Goal: Task Accomplishment & Management: Complete application form

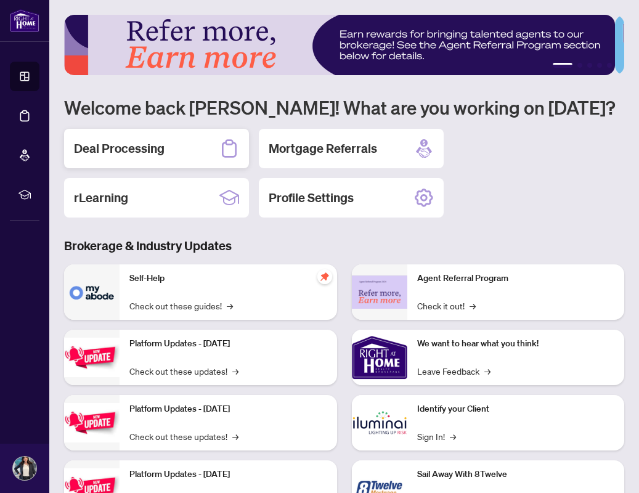
click at [151, 155] on h2 "Deal Processing" at bounding box center [119, 148] width 91 height 17
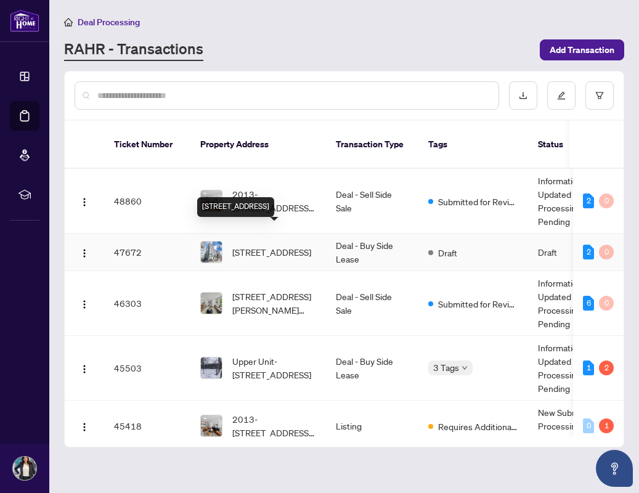
click at [246, 245] on span "[STREET_ADDRESS]" at bounding box center [271, 252] width 79 height 14
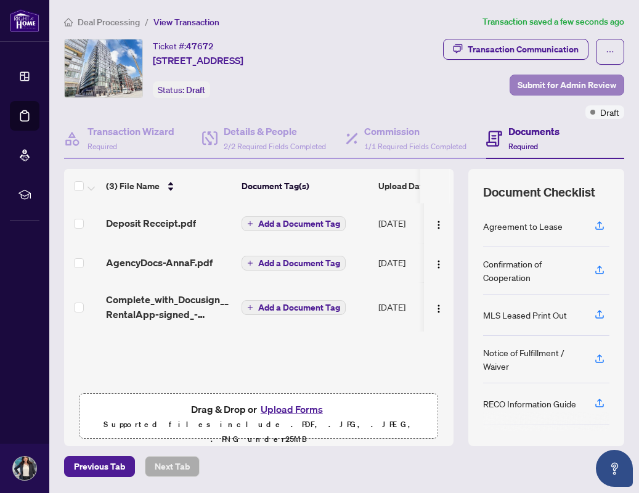
click at [542, 87] on span "Submit for Admin Review" at bounding box center [566, 85] width 99 height 20
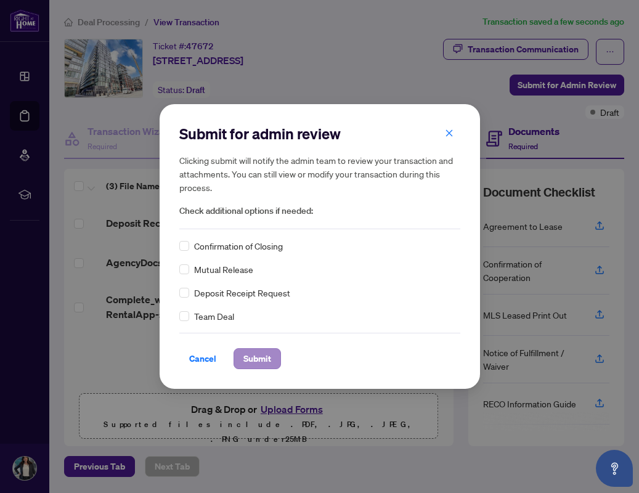
click at [262, 354] on span "Submit" at bounding box center [257, 359] width 28 height 20
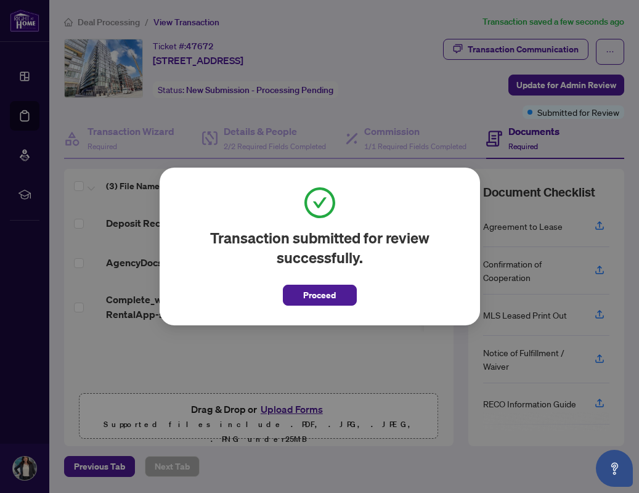
click at [361, 284] on div "Transaction submitted for review successfully. Proceed" at bounding box center [319, 246] width 281 height 118
click at [347, 292] on button "Proceed" at bounding box center [320, 294] width 74 height 21
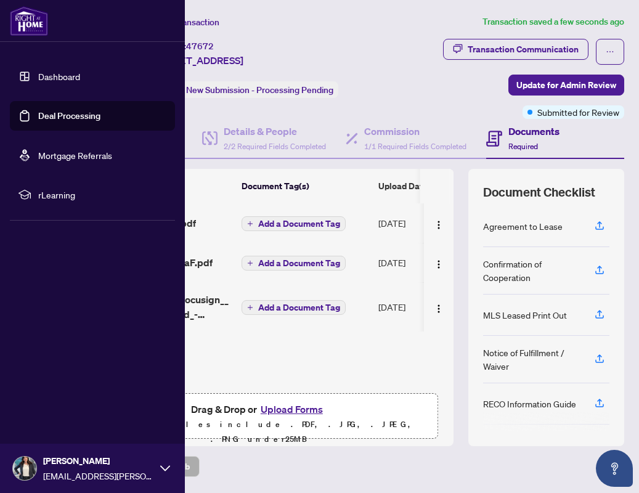
click at [38, 75] on link "Dashboard" at bounding box center [59, 76] width 42 height 11
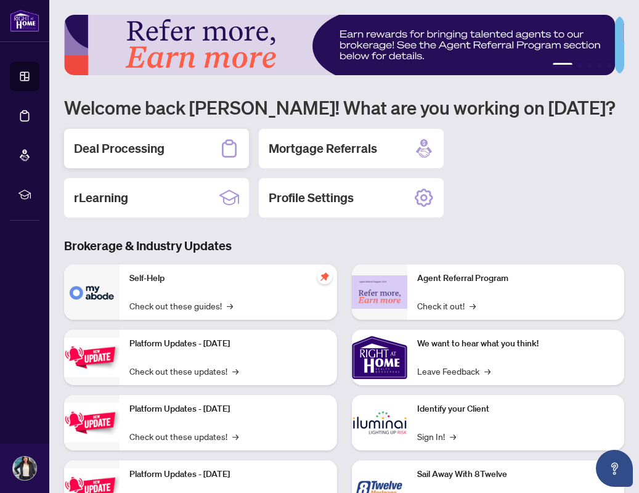
click at [125, 140] on h2 "Deal Processing" at bounding box center [119, 148] width 91 height 17
